Goal: Find specific page/section: Find specific page/section

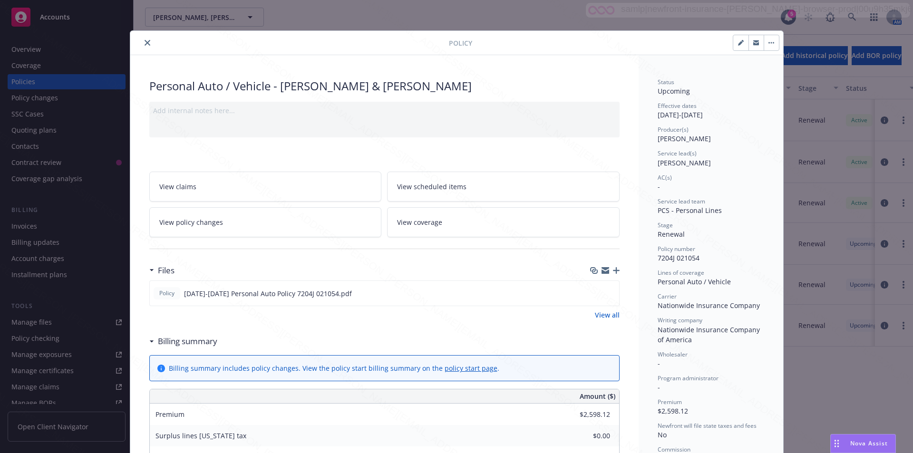
click at [144, 44] on icon "close" at bounding box center [147, 43] width 6 height 6
